Goal: Task Accomplishment & Management: Manage account settings

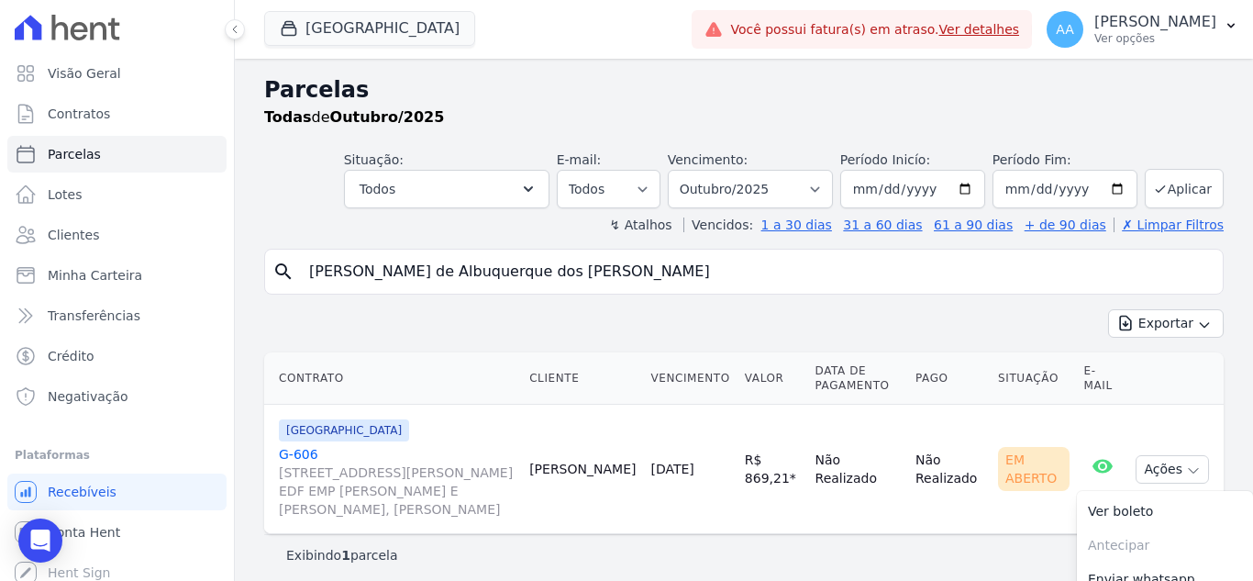
select select
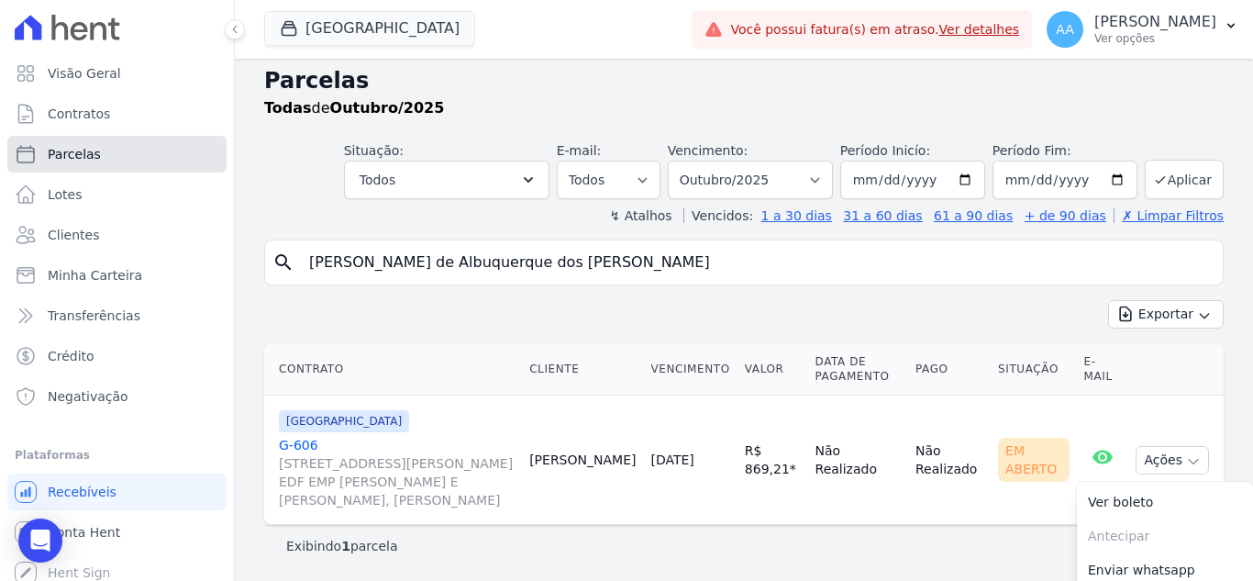
click at [92, 162] on span "Parcelas" at bounding box center [74, 154] width 53 height 18
select select
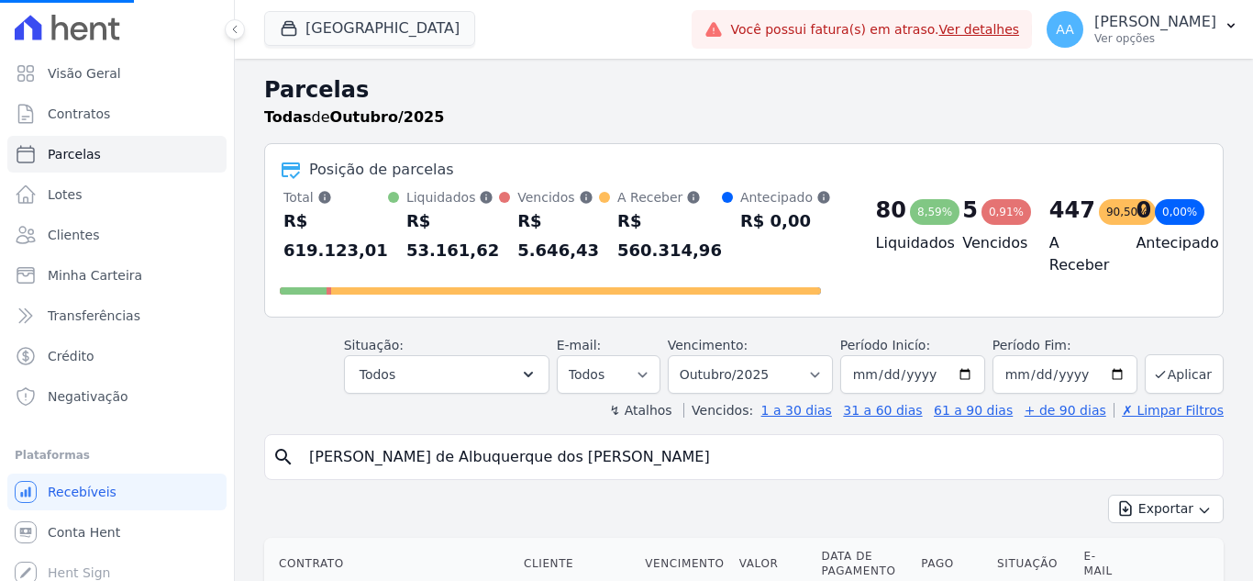
click at [384, 465] on input "[PERSON_NAME] de Albuquerque dos [PERSON_NAME]" at bounding box center [756, 456] width 917 height 37
type input "cleciana"
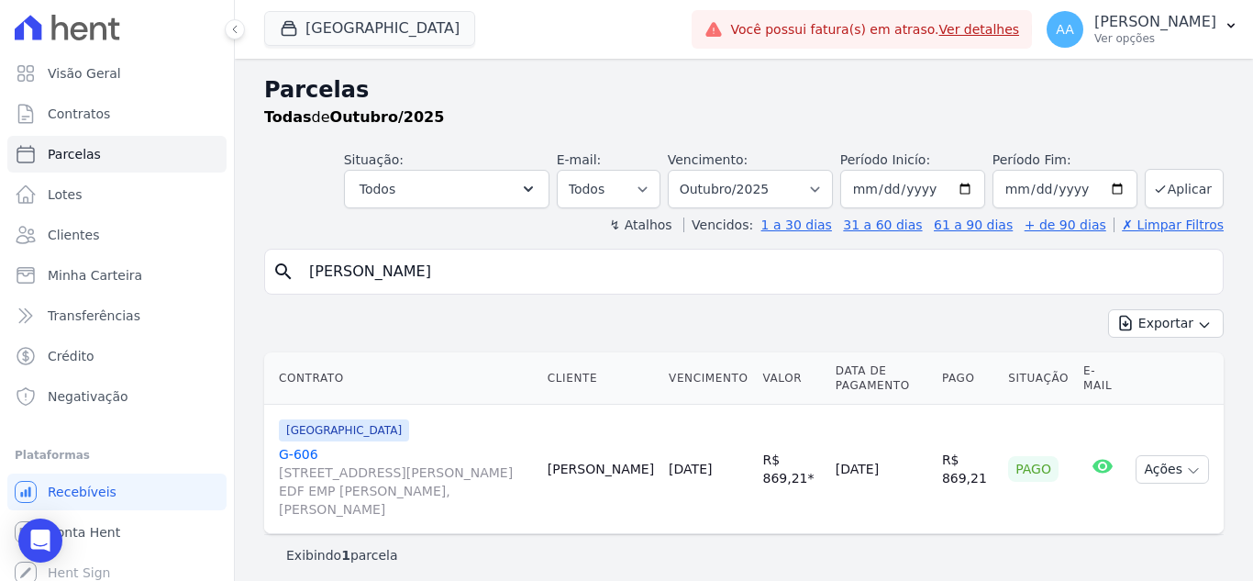
select select
drag, startPoint x: 0, startPoint y: 0, endPoint x: 456, endPoint y: 276, distance: 533.0
click at [460, 278] on input "[PERSON_NAME] de Albuquerque dos [PERSON_NAME]" at bounding box center [756, 271] width 917 height 37
type input "cleciana"
select select
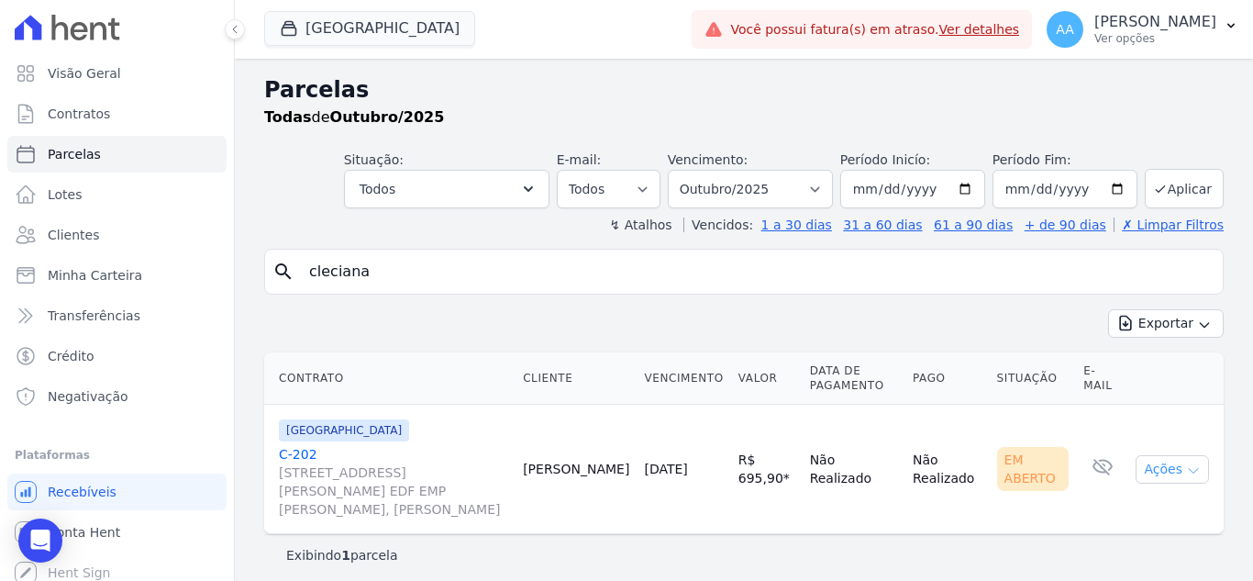
click at [1139, 473] on button "Ações" at bounding box center [1172, 469] width 73 height 28
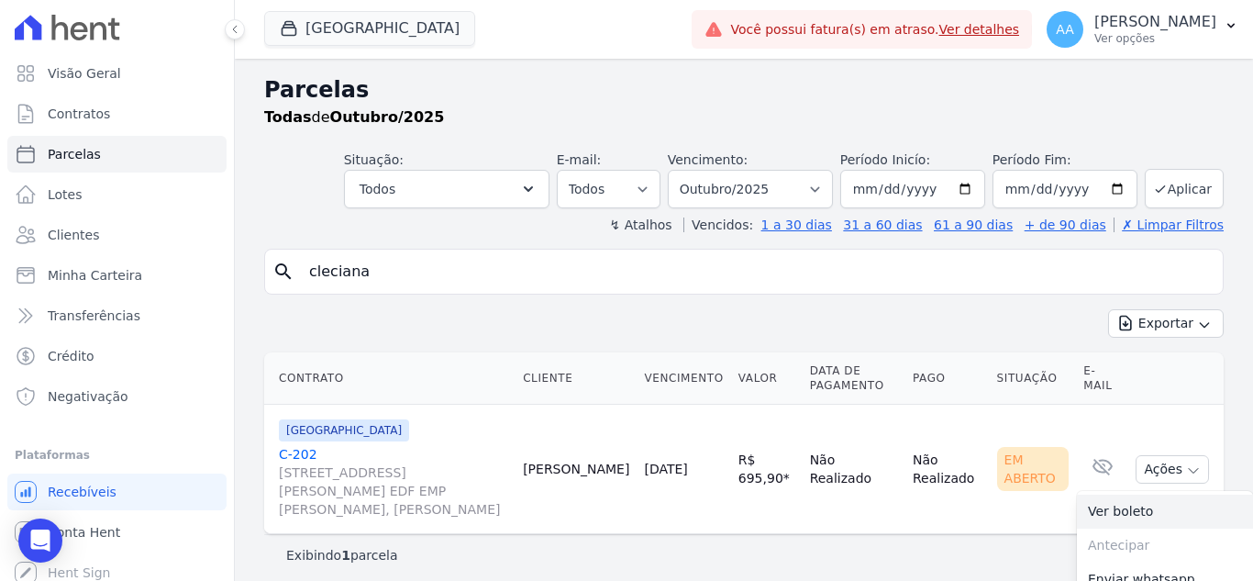
click at [1109, 517] on link "Ver boleto" at bounding box center [1165, 511] width 176 height 34
